Goal: Task Accomplishment & Management: Use online tool/utility

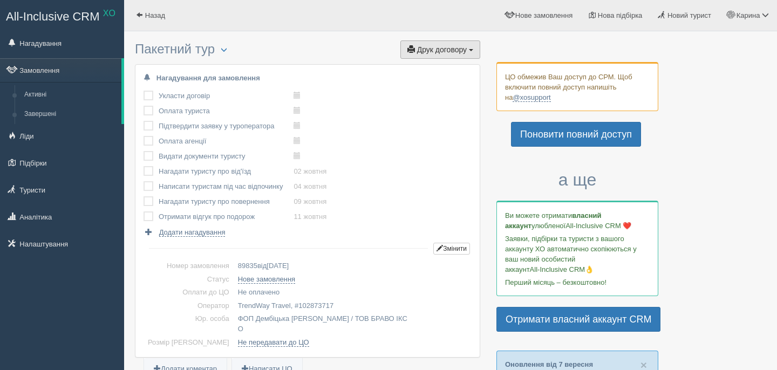
click at [448, 43] on button "Друк договору Друк" at bounding box center [440, 49] width 80 height 18
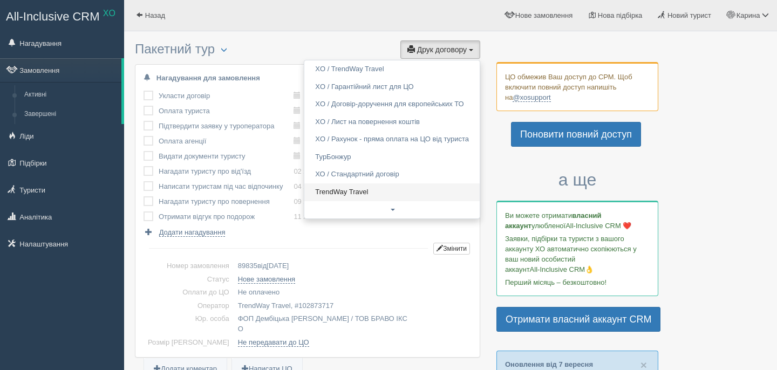
click at [350, 193] on link "TrendWay Travel" at bounding box center [391, 192] width 175 height 18
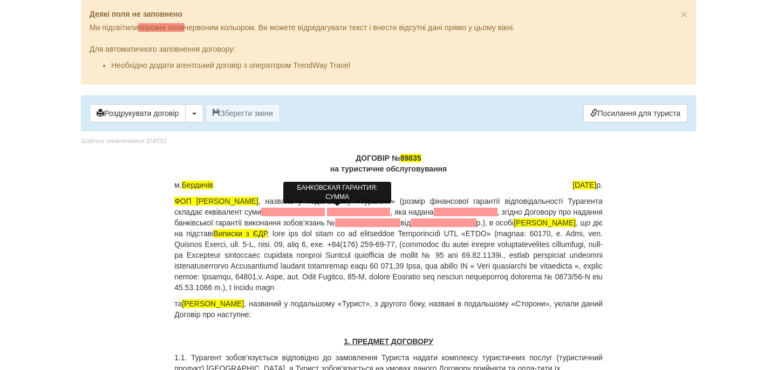
click at [325, 215] on span at bounding box center [293, 212] width 64 height 9
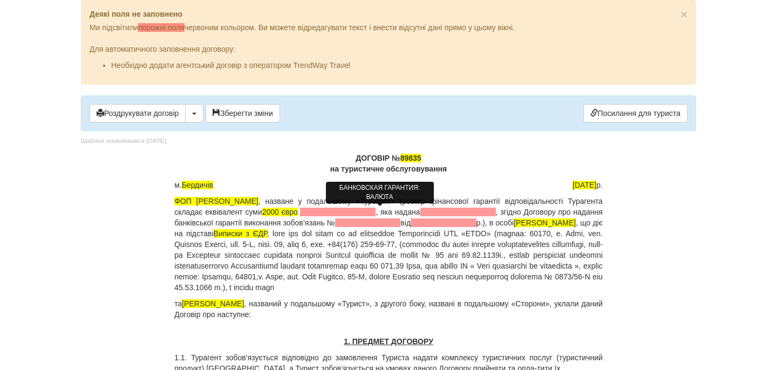
click at [359, 212] on span at bounding box center [338, 212] width 76 height 9
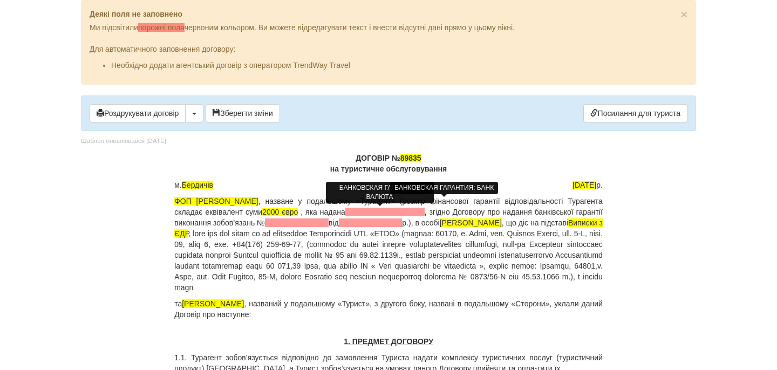
click at [406, 214] on span at bounding box center [384, 212] width 79 height 9
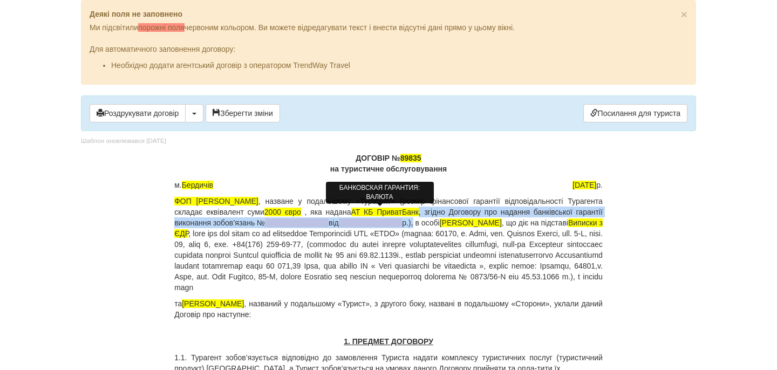
drag, startPoint x: 482, startPoint y: 214, endPoint x: 502, endPoint y: 222, distance: 21.5
click at [503, 222] on p "ФОП [PERSON_NAME] , назване у подальшому «Турагент» (розмір фінансової гарантії…" at bounding box center [388, 244] width 428 height 97
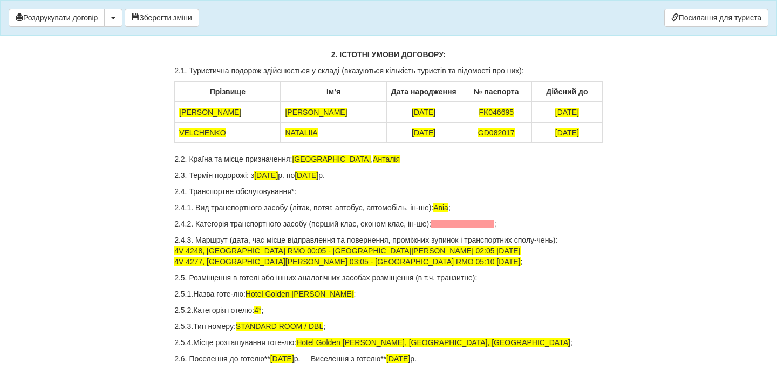
scroll to position [342, 0]
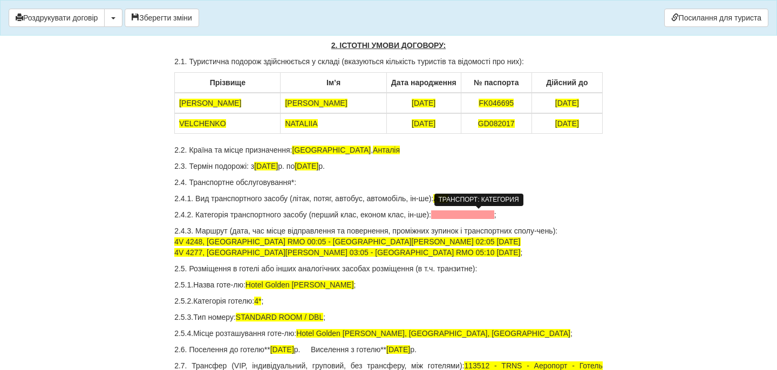
click at [459, 213] on span at bounding box center [462, 214] width 63 height 9
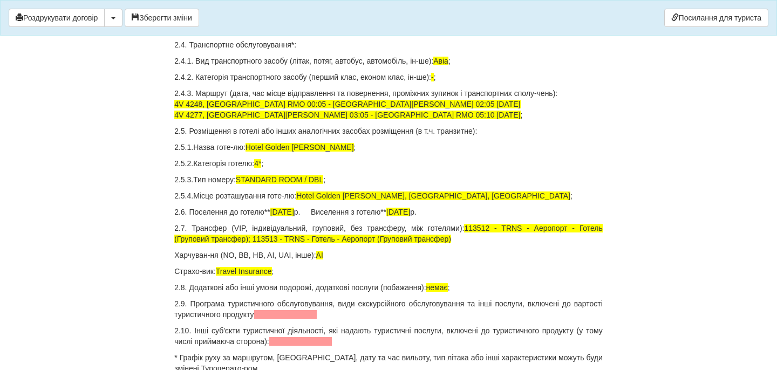
scroll to position [479, 0]
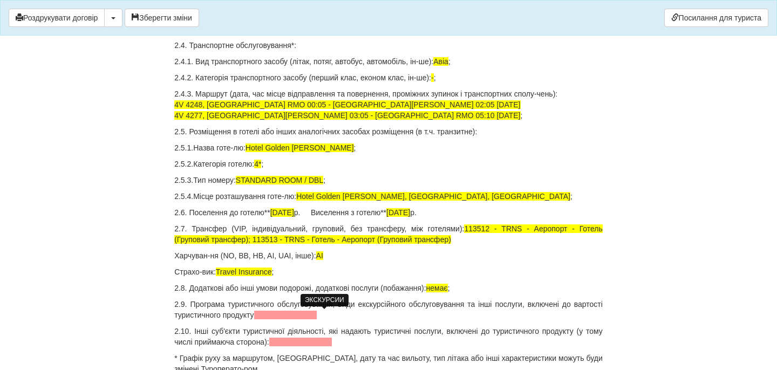
click at [317, 315] on span at bounding box center [285, 315] width 63 height 9
click at [331, 342] on span at bounding box center [300, 342] width 63 height 9
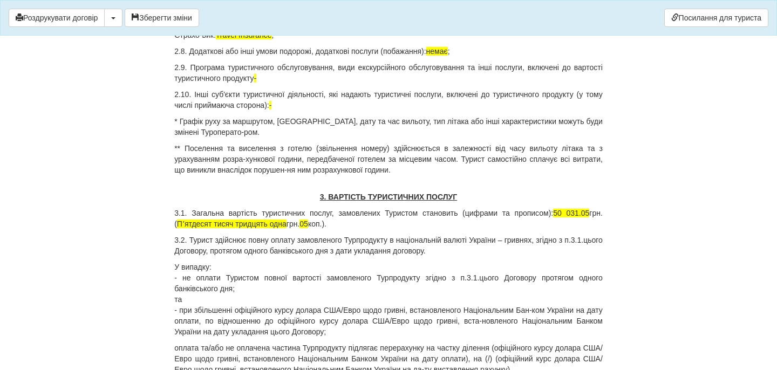
scroll to position [715, 0]
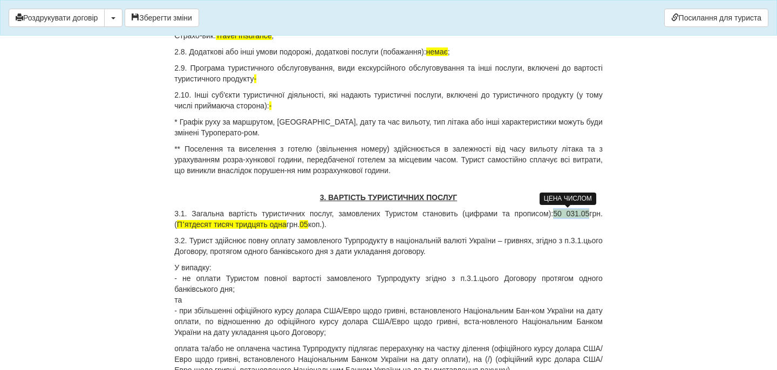
drag, startPoint x: 552, startPoint y: 214, endPoint x: 584, endPoint y: 215, distance: 33.0
click at [584, 215] on span "50 031.05" at bounding box center [571, 213] width 36 height 9
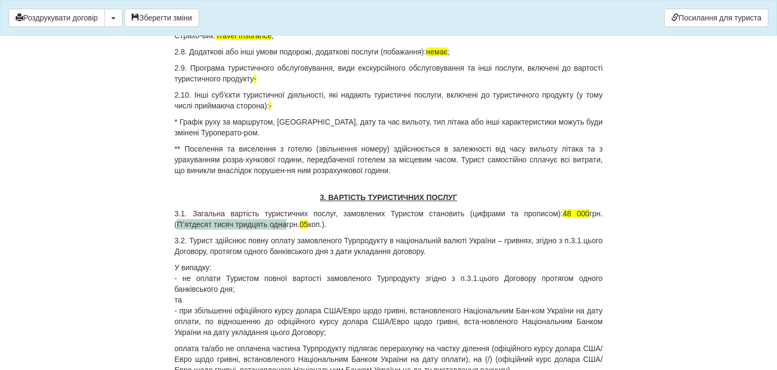
drag, startPoint x: 178, startPoint y: 225, endPoint x: 291, endPoint y: 224, distance: 113.3
click at [291, 224] on p "3.1. Загальна вартість туристичних послуг, замовлених Туристом становить (цифра…" at bounding box center [388, 219] width 428 height 22
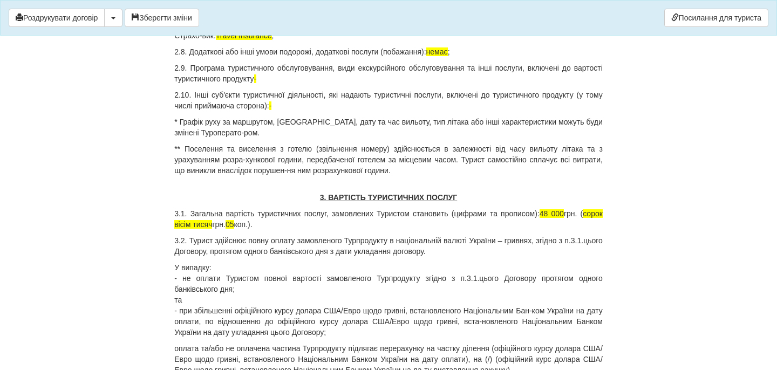
click at [269, 226] on p "3.1. Загальна вартість туристичних послуг, замовлених Туристом становить (цифра…" at bounding box center [388, 219] width 428 height 22
click at [301, 229] on p "3.1. Загальна вартість туристичних послуг, замовлених Туристом становить (цифра…" at bounding box center [388, 219] width 428 height 22
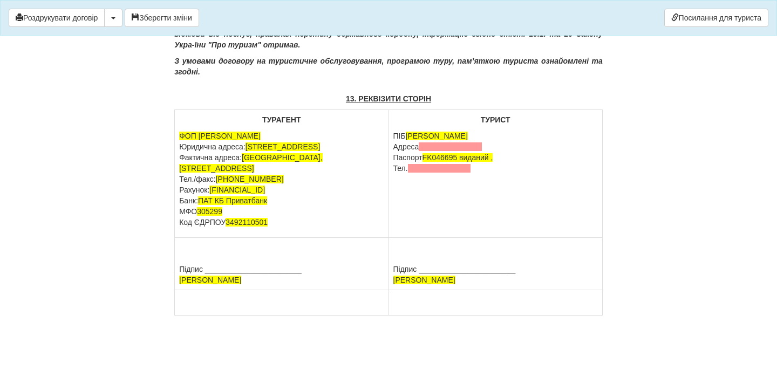
scroll to position [5209, 0]
drag, startPoint x: 492, startPoint y: 149, endPoint x: 393, endPoint y: 148, distance: 98.2
click at [393, 148] on p "ПІБ [PERSON_NAME] [GEOGRAPHIC_DATA] Паспорт [PASSPORT] виданий , Тел." at bounding box center [495, 152] width 205 height 43
drag, startPoint x: 467, startPoint y: 150, endPoint x: 490, endPoint y: 181, distance: 38.5
click at [490, 181] on td "ТУРИСТ ПІБ [PERSON_NAME] Паспорт [PASSPORT] виданий , Тел." at bounding box center [496, 174] width 214 height 128
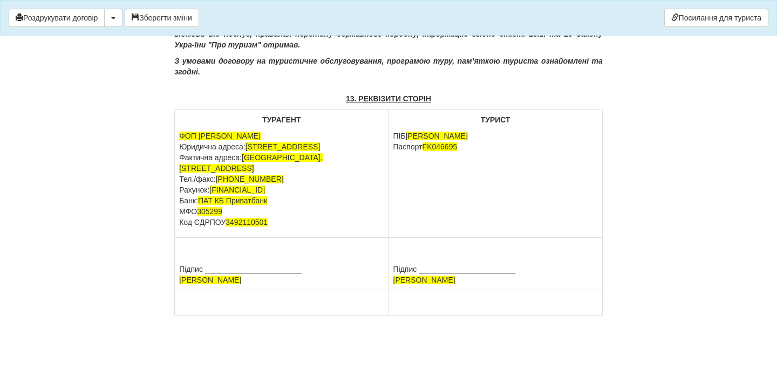
scroll to position [5212, 0]
click at [196, 18] on button "Зберегти зміни" at bounding box center [162, 18] width 74 height 18
click at [92, 20] on button "Роздрукувати договір" at bounding box center [57, 18] width 96 height 18
